Goal: Find specific page/section: Find specific page/section

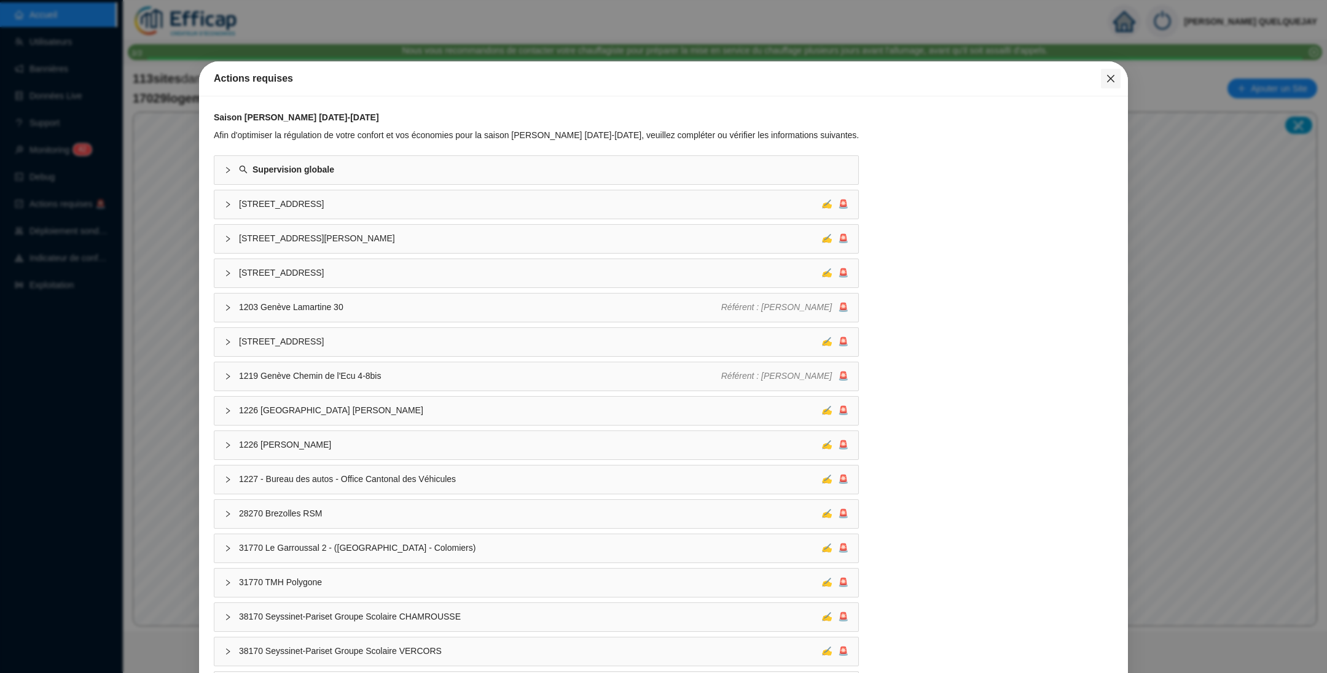
click at [884, 70] on button "Close" at bounding box center [1111, 79] width 20 height 20
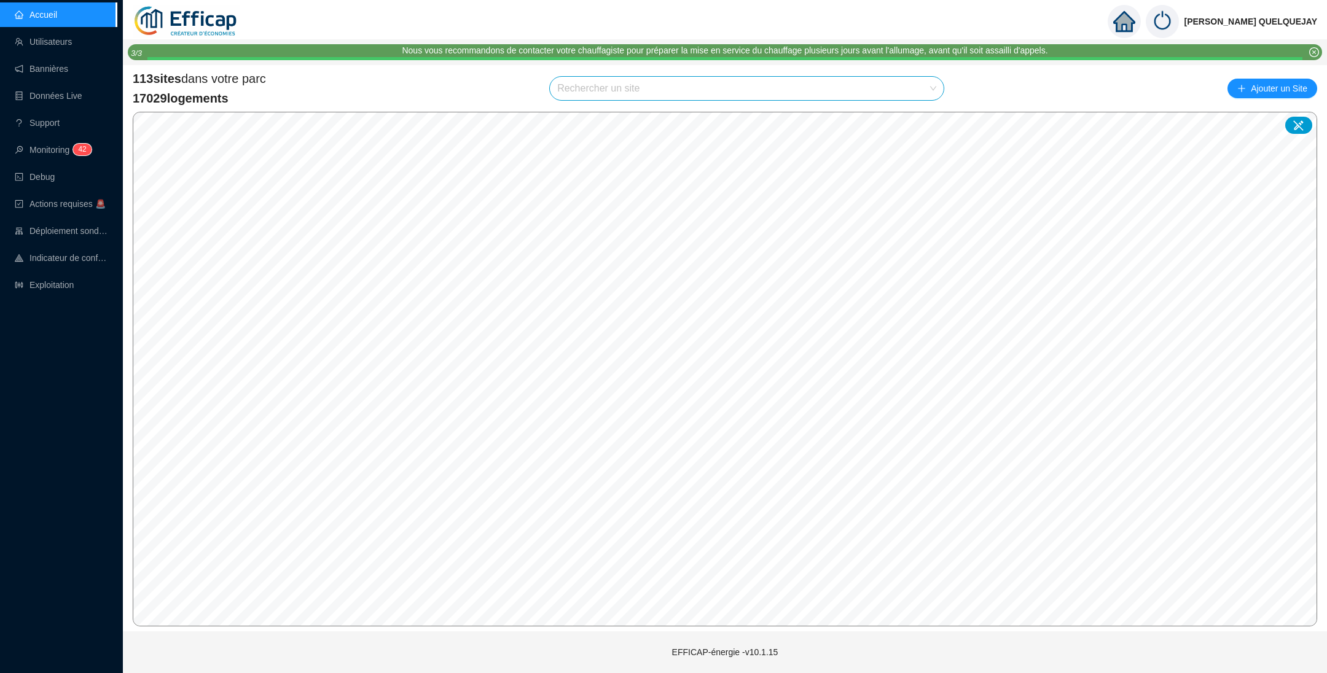
click at [693, 98] on input "search" at bounding box center [741, 88] width 368 height 23
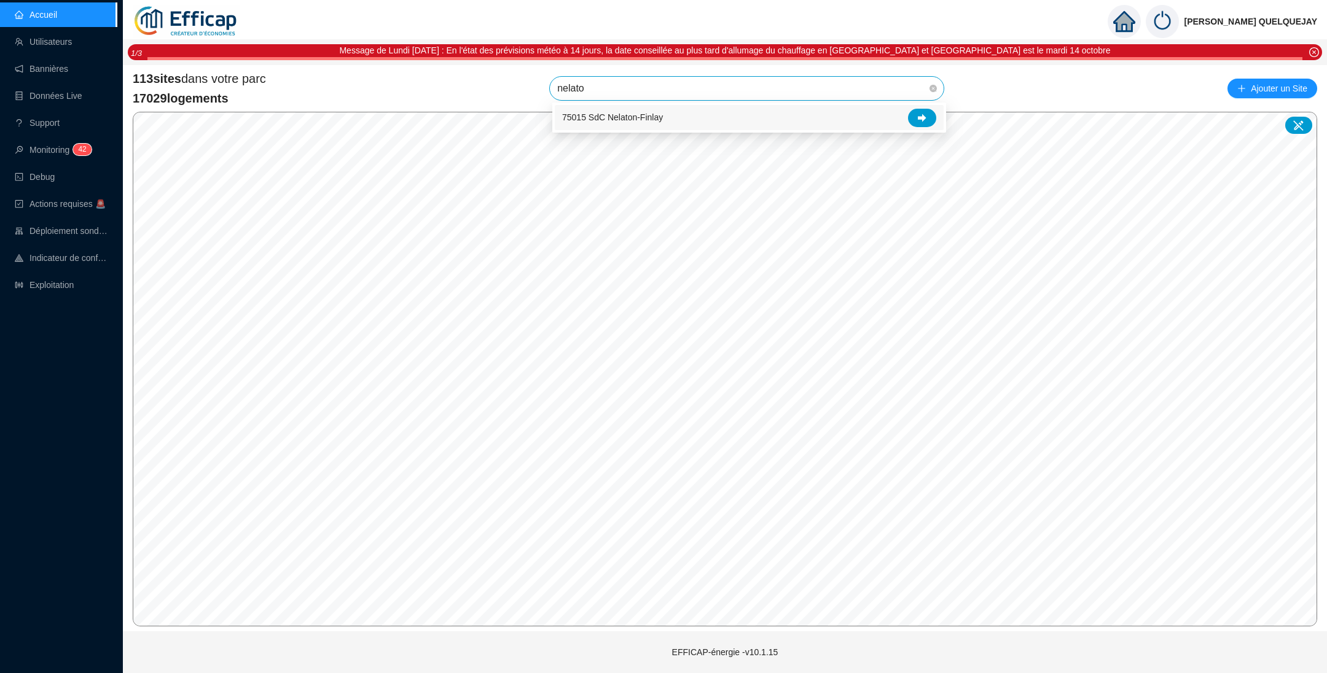
type input "nelaton"
click at [884, 117] on icon at bounding box center [922, 118] width 9 height 8
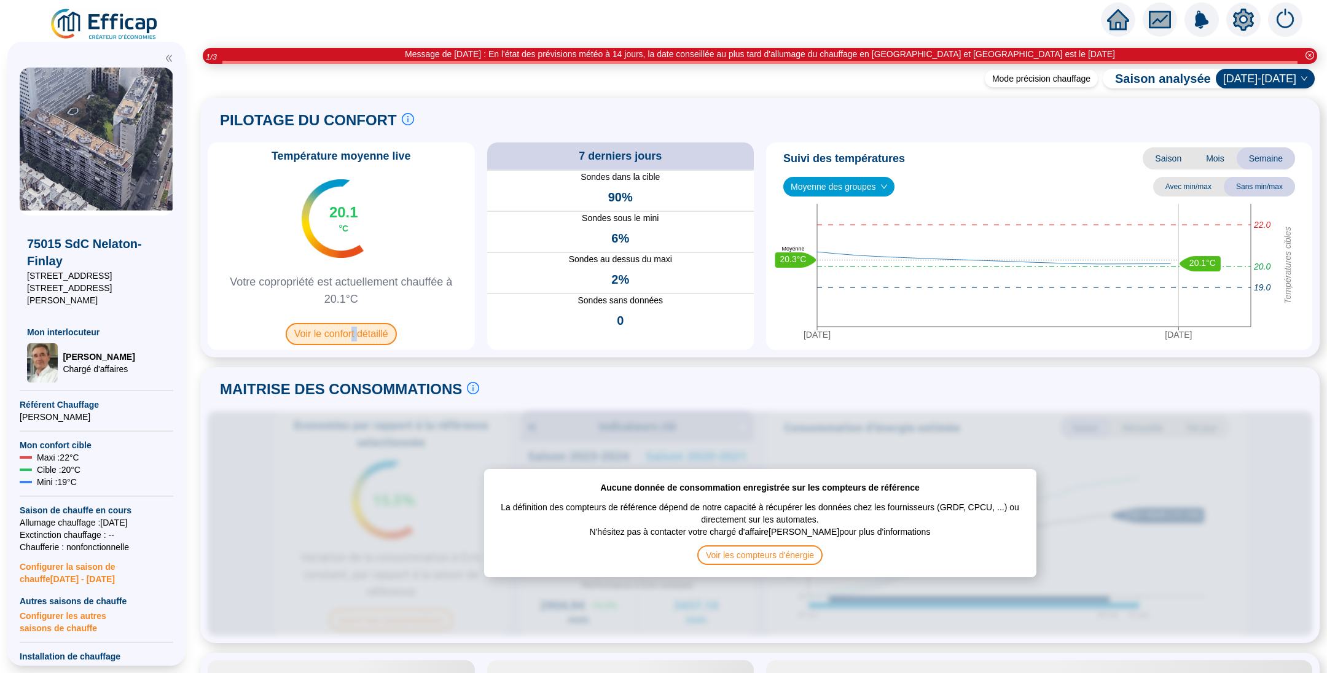
drag, startPoint x: 361, startPoint y: 332, endPoint x: 369, endPoint y: 341, distance: 12.2
click at [369, 341] on span "Voir le confort détaillé" at bounding box center [341, 334] width 111 height 22
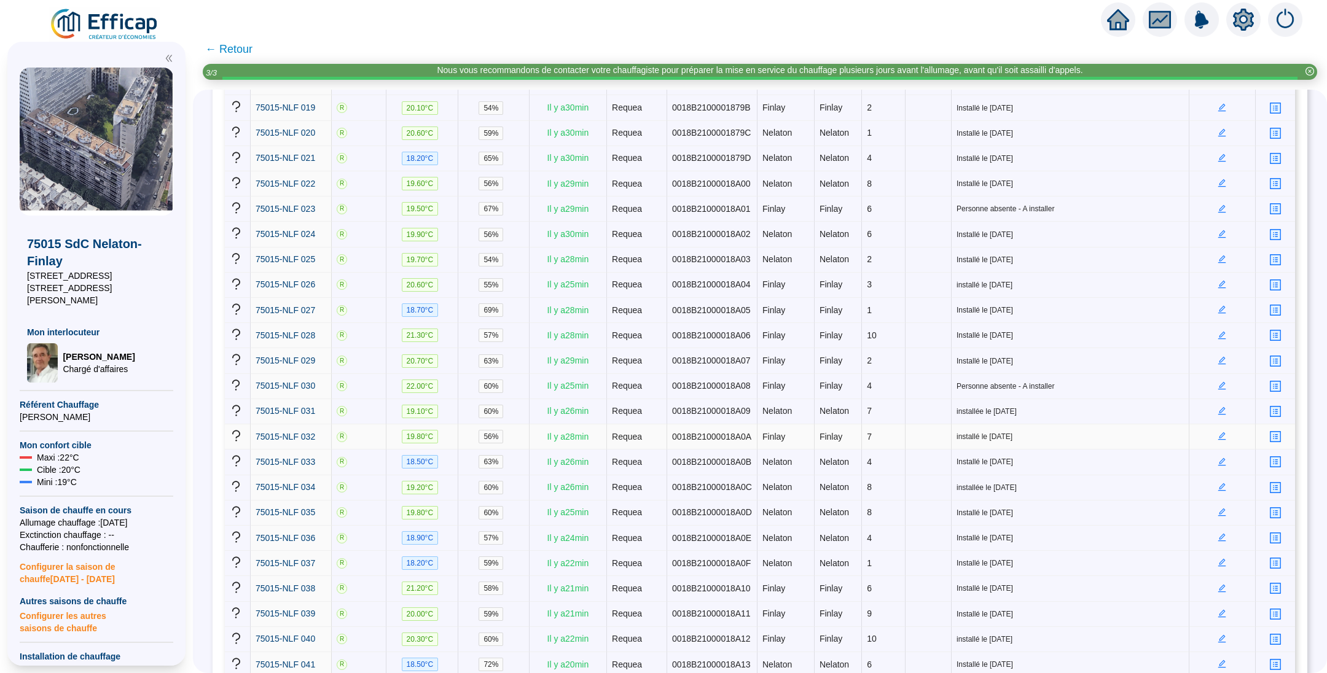
scroll to position [615, 0]
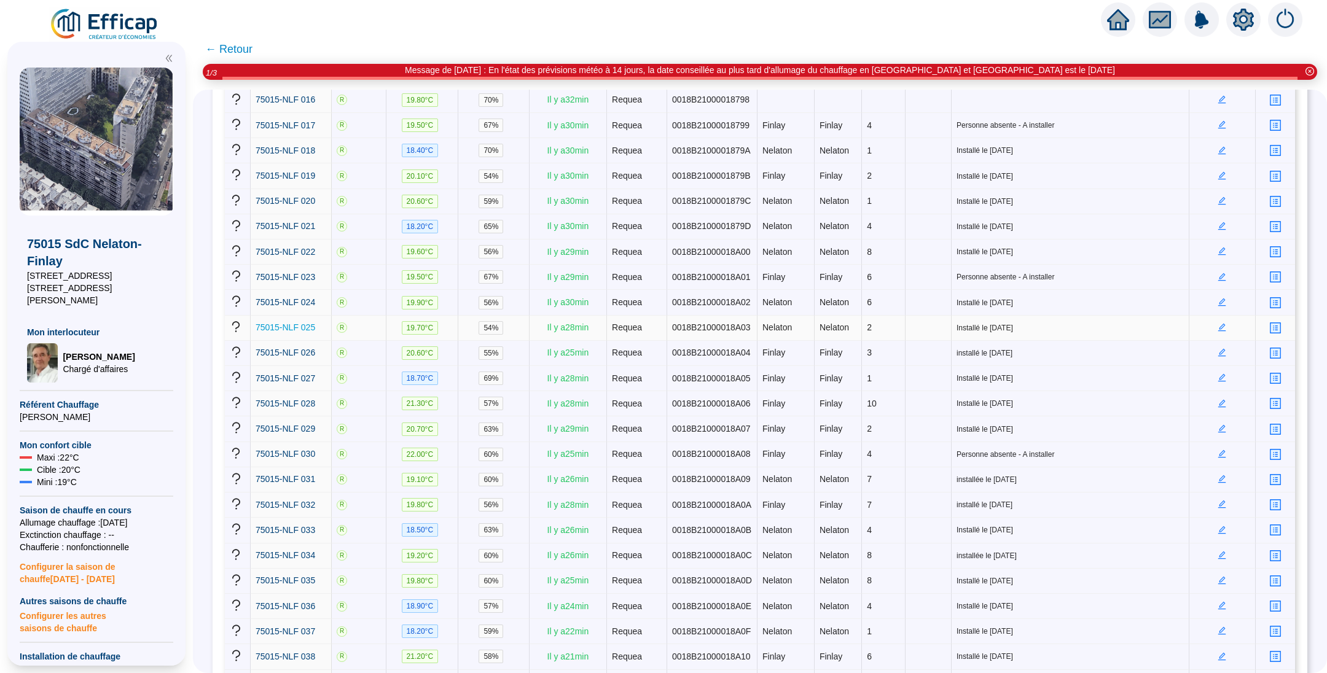
click at [302, 323] on span "75015-NLF 025" at bounding box center [286, 328] width 60 height 10
